Goal: Transaction & Acquisition: Purchase product/service

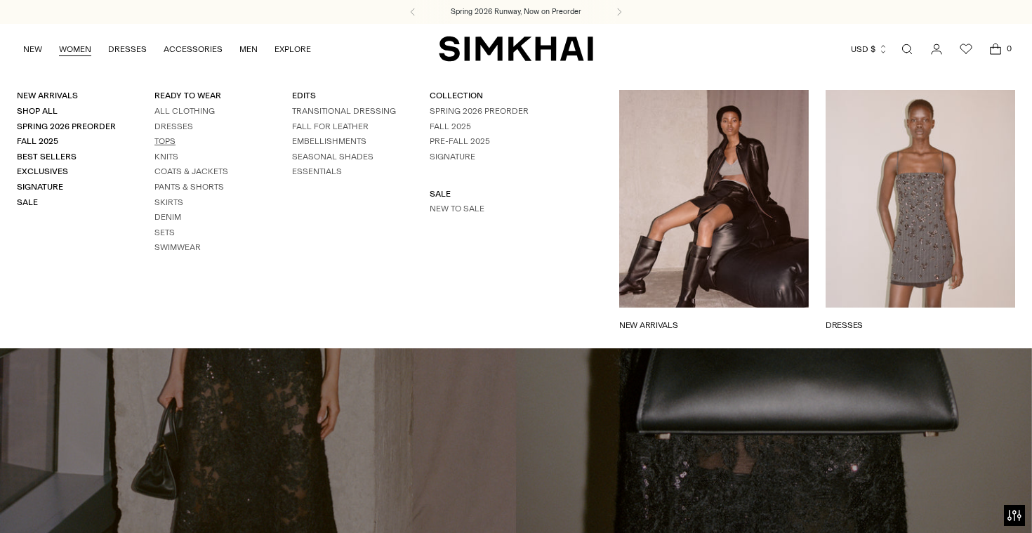
click at [167, 143] on link "Tops" at bounding box center [164, 141] width 21 height 10
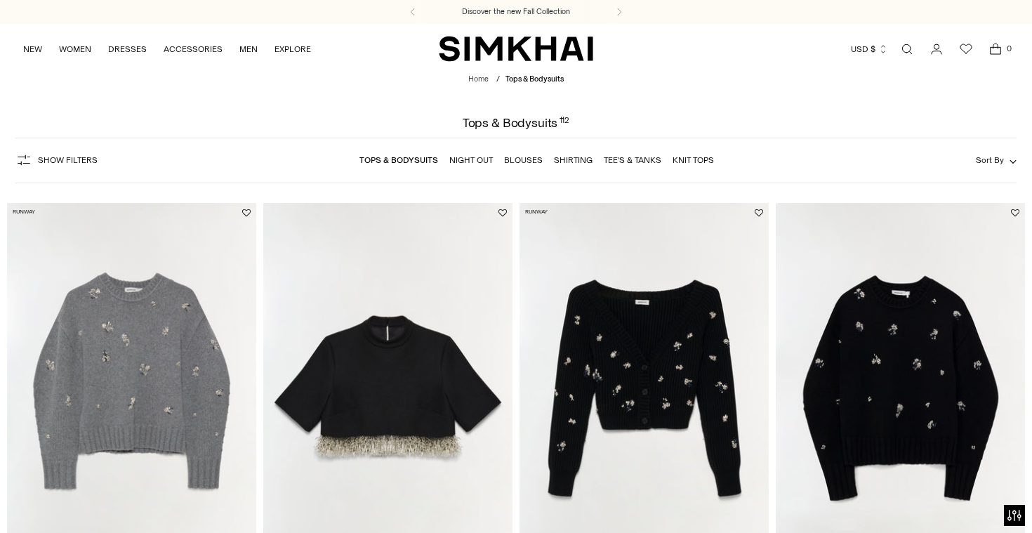
click at [570, 163] on link "Shirting" at bounding box center [573, 160] width 39 height 10
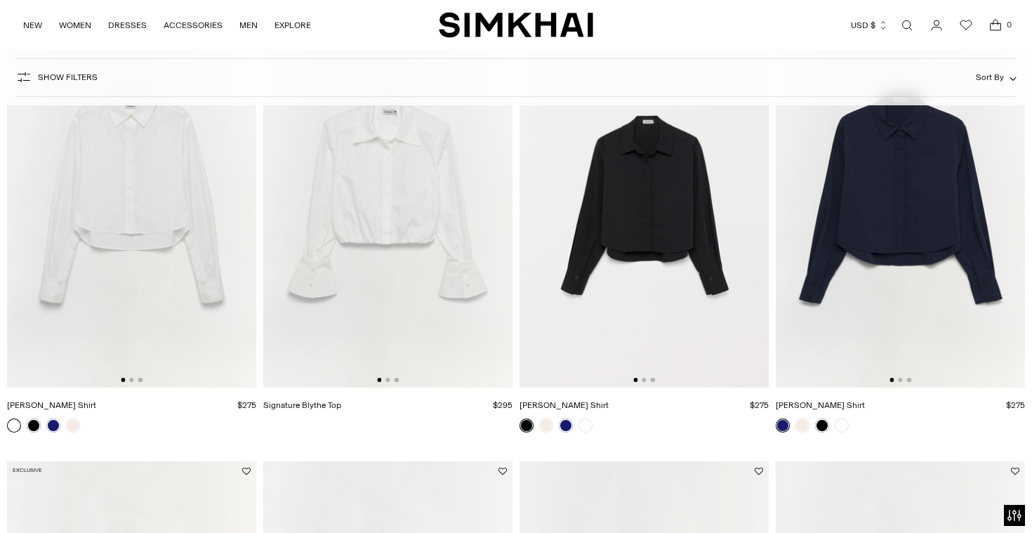
scroll to position [0, 1]
click at [851, 213] on img at bounding box center [900, 201] width 249 height 374
